Goal: Information Seeking & Learning: Find specific page/section

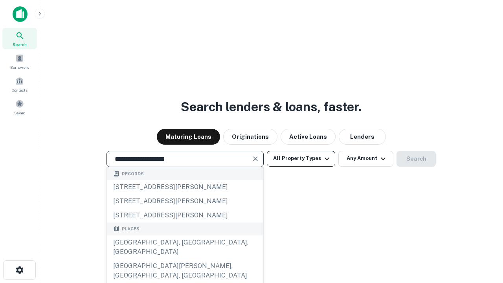
click at [185, 259] on div "[GEOGRAPHIC_DATA], [GEOGRAPHIC_DATA], [GEOGRAPHIC_DATA]" at bounding box center [185, 247] width 156 height 24
click at [301, 158] on button "All Property Types" at bounding box center [301, 159] width 68 height 16
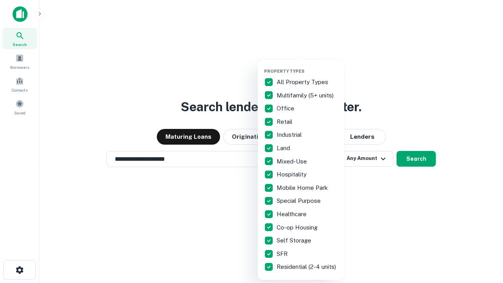
type input "**********"
click at [307, 66] on button "button" at bounding box center [307, 66] width 86 height 0
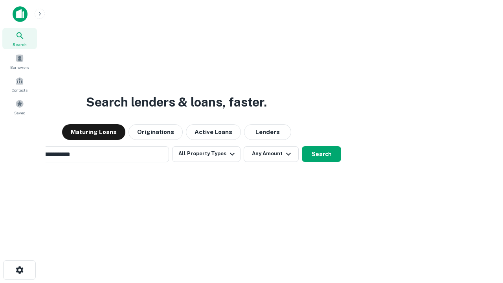
scroll to position [12, 0]
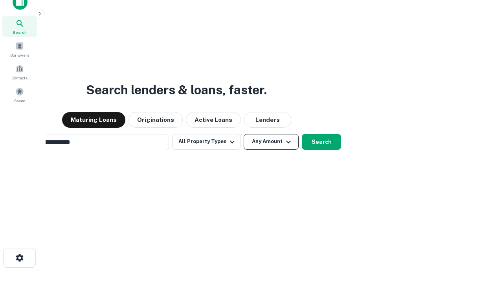
click at [244, 134] on button "Any Amount" at bounding box center [271, 142] width 55 height 16
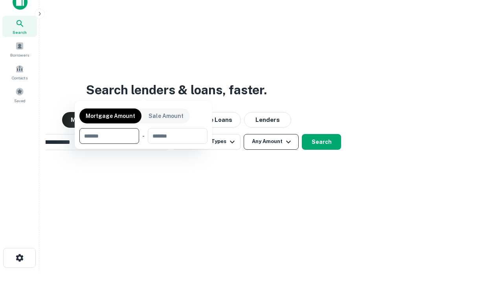
scroll to position [13, 0]
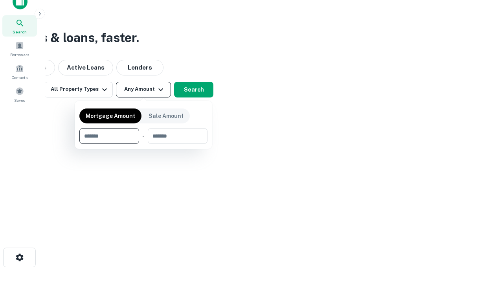
type input "*******"
click at [143, 144] on button "button" at bounding box center [143, 144] width 128 height 0
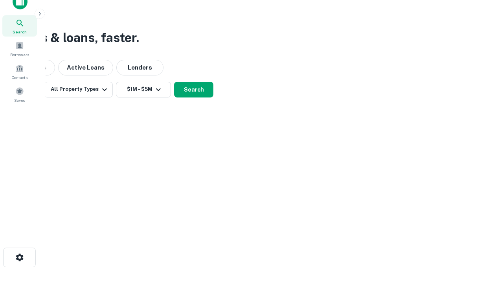
scroll to position [5, 145]
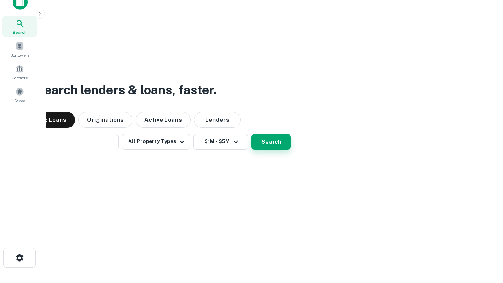
click at [251, 134] on button "Search" at bounding box center [270, 142] width 39 height 16
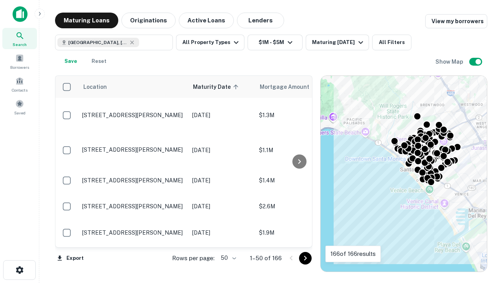
click at [227, 258] on body "Search Borrowers Contacts Saved Maturing Loans Originations Active Loans Lender…" at bounding box center [251, 141] width 503 height 283
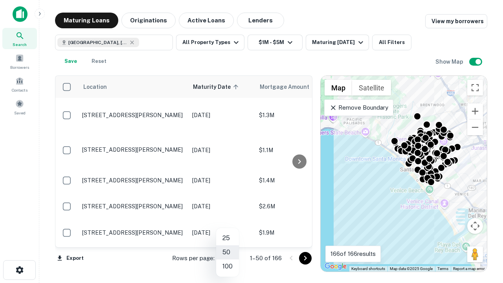
click at [227, 238] on li "25" at bounding box center [227, 238] width 23 height 14
